Goal: Task Accomplishment & Management: Complete application form

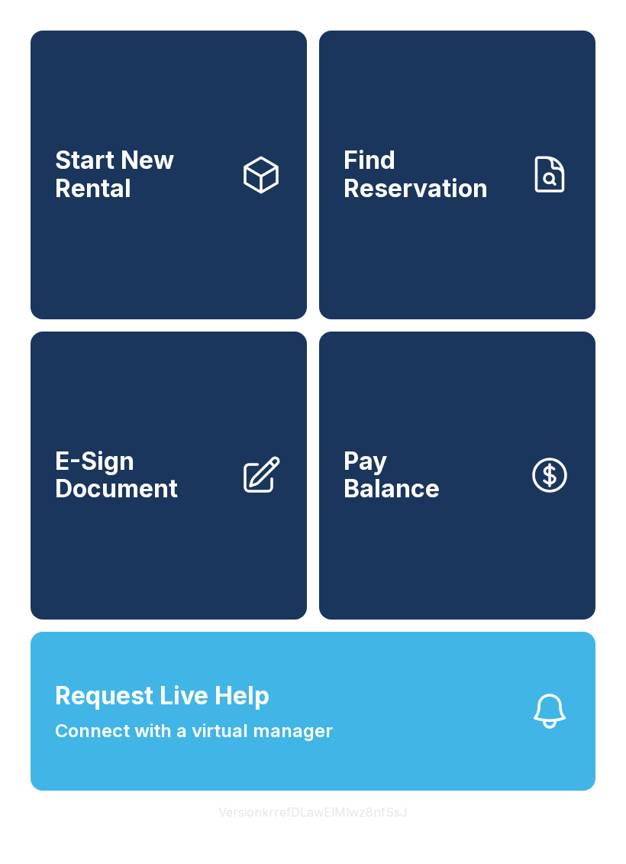
click at [442, 759] on button "Request Live Help Connect with a virtual manager" at bounding box center [313, 711] width 565 height 159
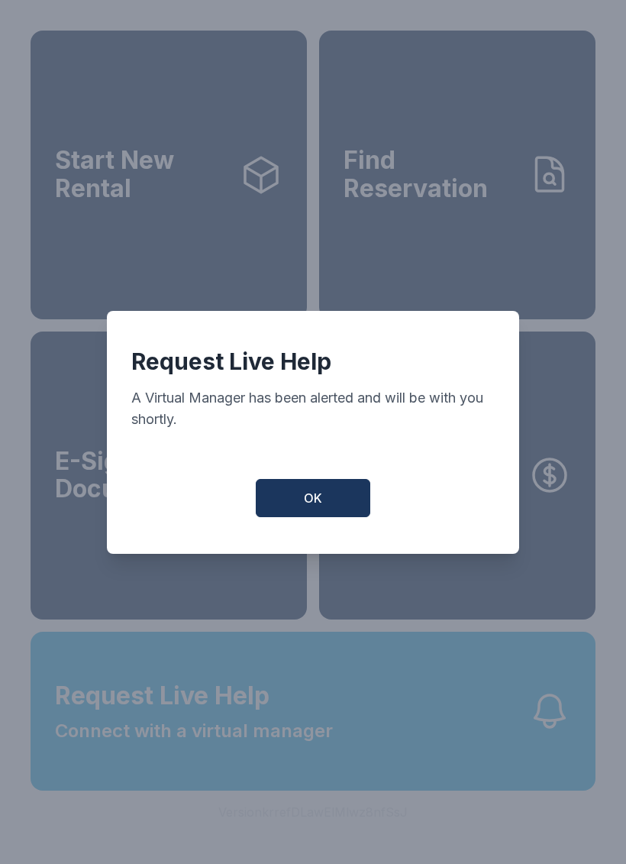
click at [338, 509] on button "OK" at bounding box center [313, 498] width 115 height 38
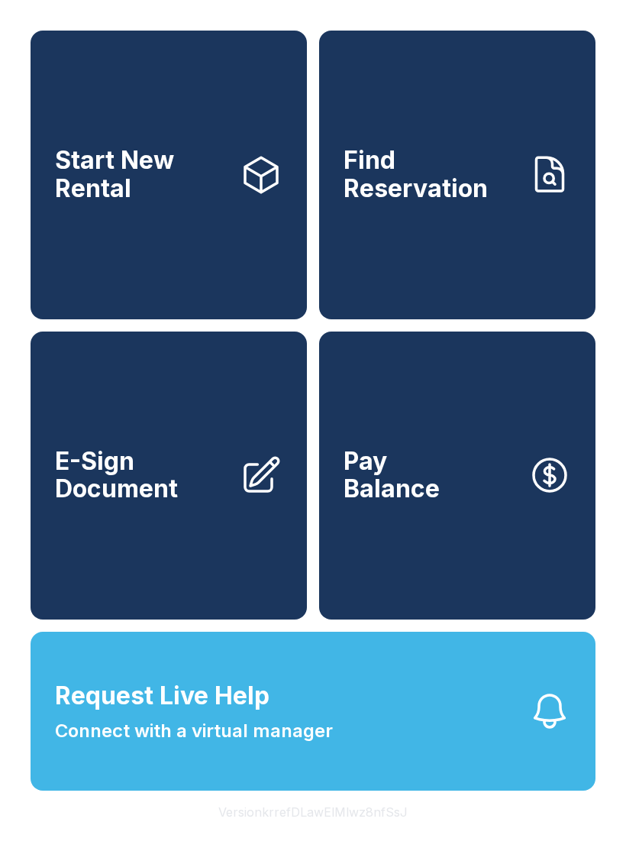
click at [449, 778] on button "Request Live Help Connect with a virtual manager" at bounding box center [313, 711] width 565 height 159
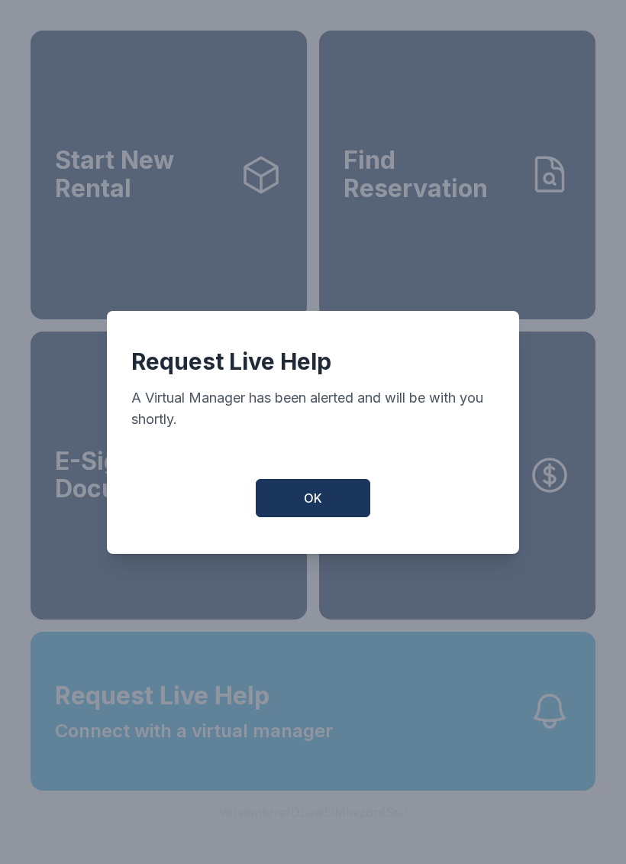
click at [335, 517] on button "OK" at bounding box center [313, 498] width 115 height 38
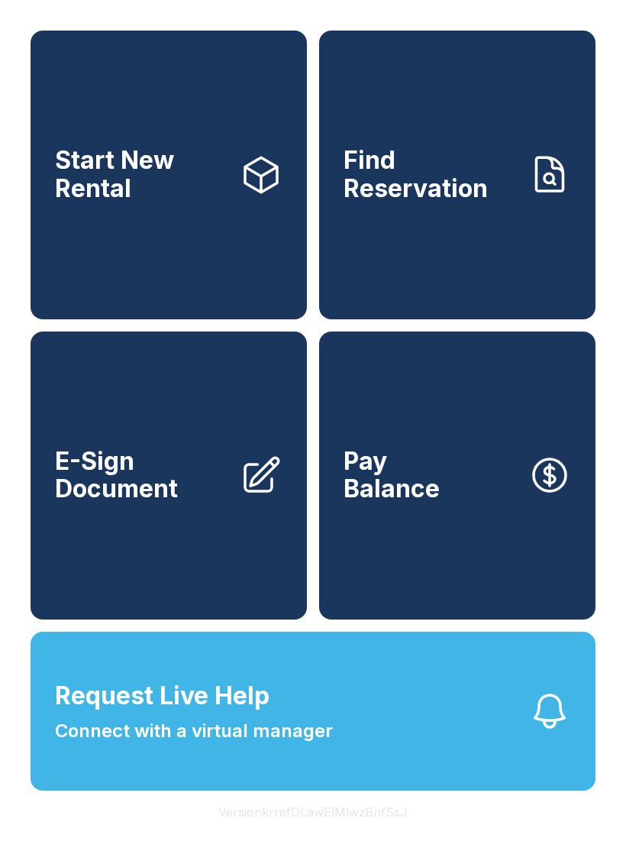
click at [568, 733] on icon "button" at bounding box center [550, 711] width 43 height 43
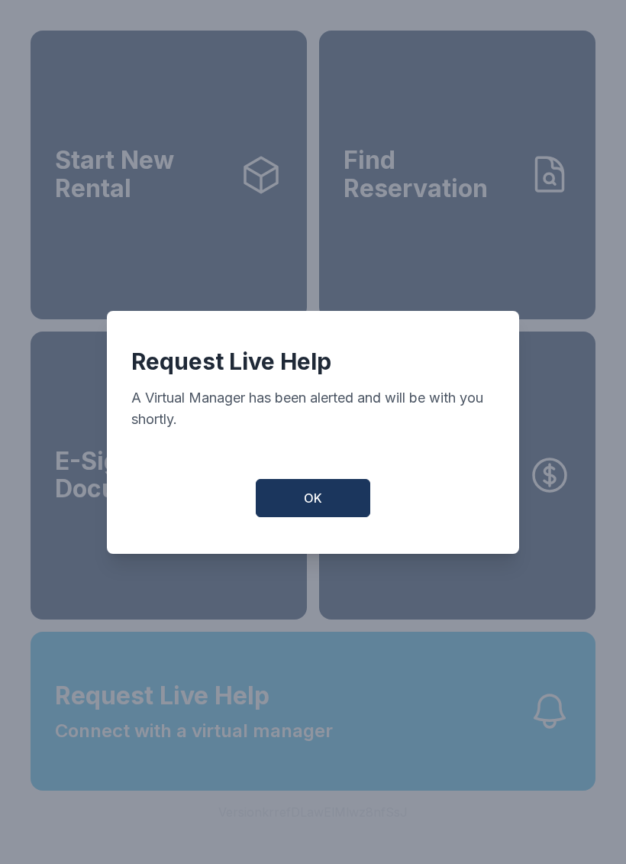
click at [348, 504] on button "OK" at bounding box center [313, 498] width 115 height 38
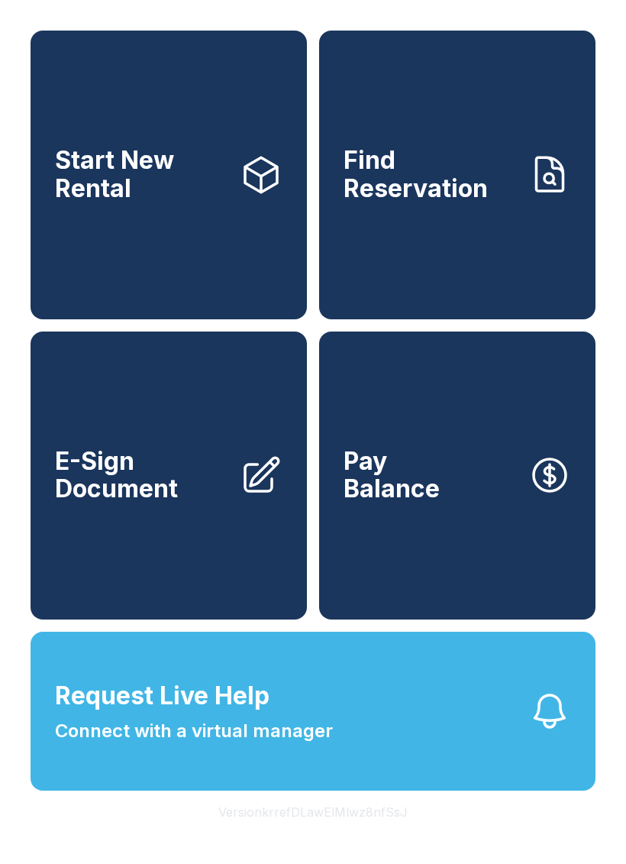
click at [190, 745] on span "Connect with a virtual manager" at bounding box center [194, 730] width 278 height 27
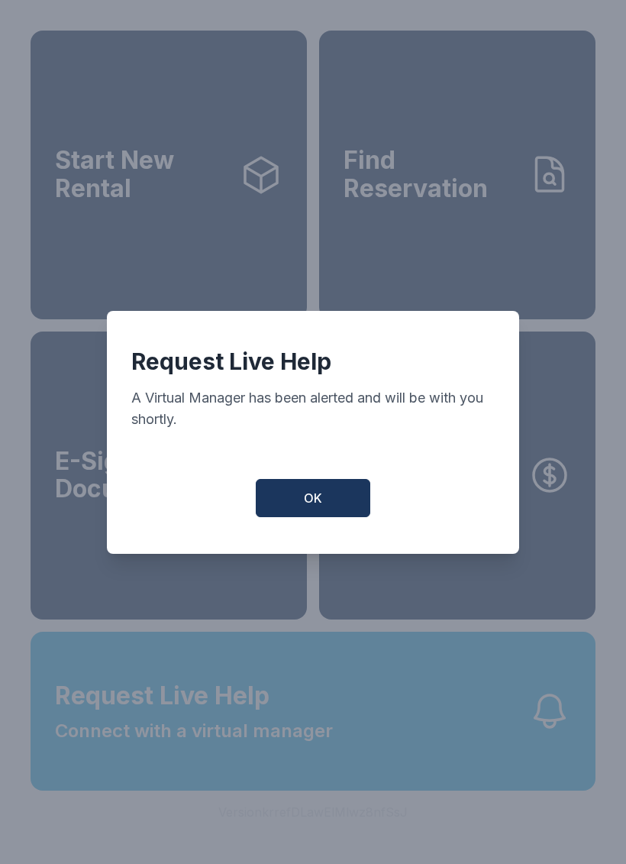
click at [312, 516] on button "OK" at bounding box center [313, 498] width 115 height 38
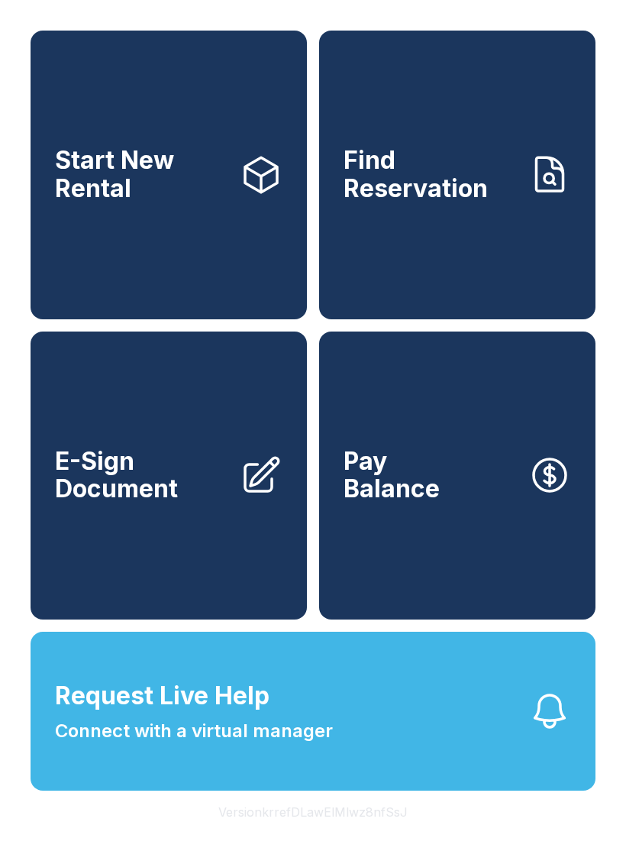
click at [156, 557] on link "E-Sign Document" at bounding box center [169, 476] width 277 height 289
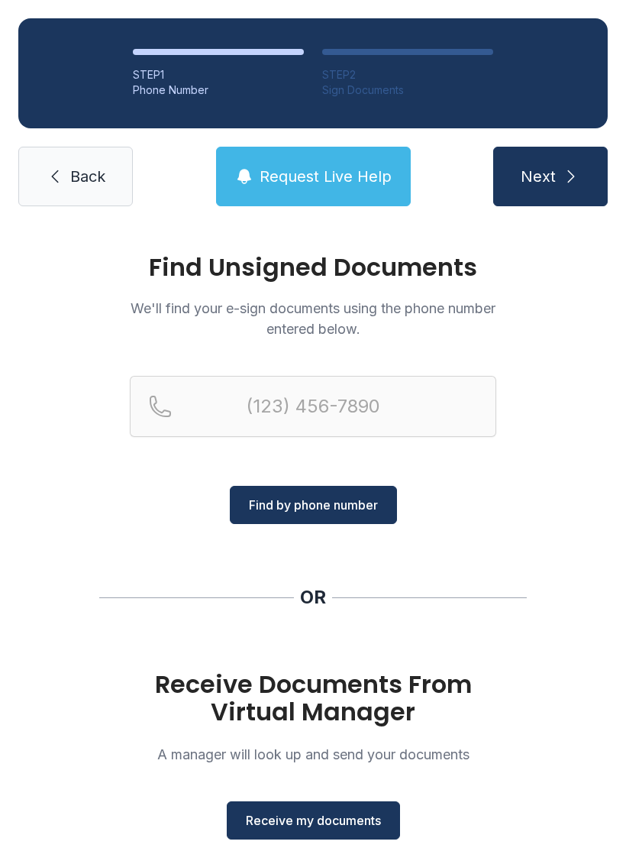
click at [303, 833] on button "Receive my documents" at bounding box center [313, 820] width 173 height 38
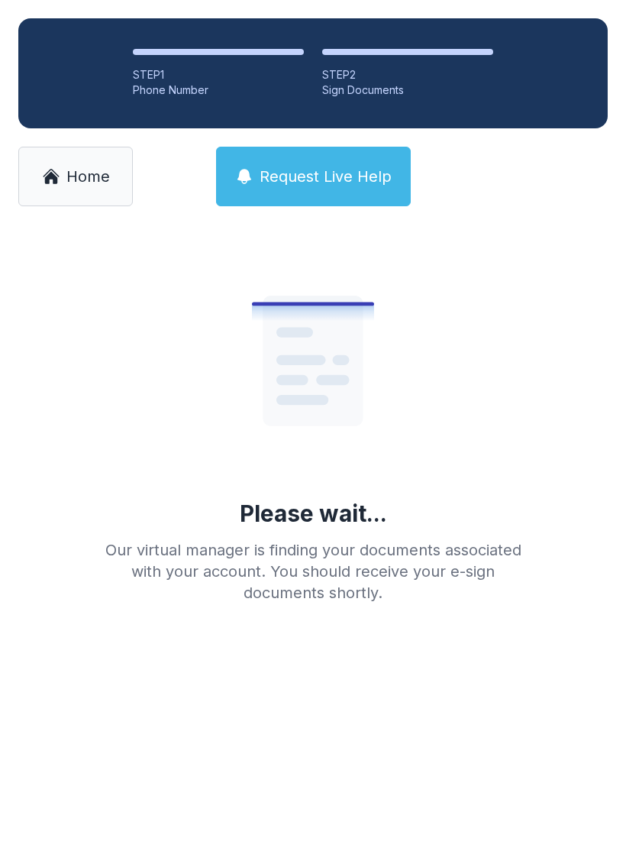
click at [91, 181] on span "Home" at bounding box center [88, 176] width 44 height 21
